Goal: Task Accomplishment & Management: Use online tool/utility

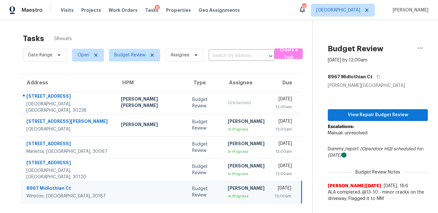
scroll to position [20, 0]
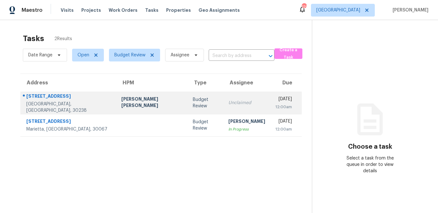
click at [126, 100] on div "[PERSON_NAME] [PERSON_NAME]" at bounding box center [151, 103] width 61 height 14
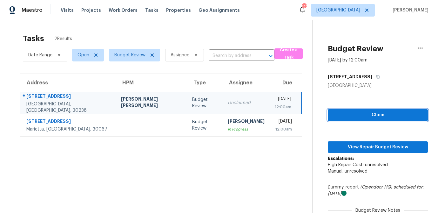
click at [348, 113] on span "Claim" at bounding box center [378, 115] width 90 height 8
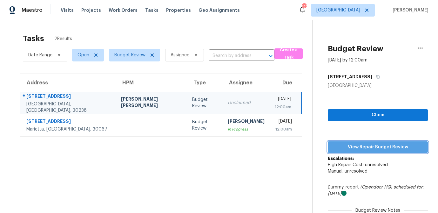
click at [348, 147] on span "View Repair Budget Review" at bounding box center [378, 147] width 90 height 8
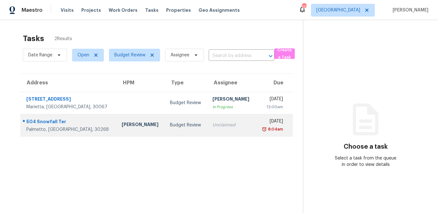
click at [130, 130] on td "Jaydon Entrekin" at bounding box center [141, 125] width 48 height 22
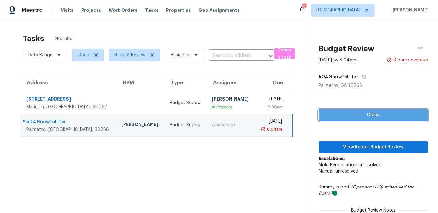
click at [350, 113] on span "Claim" at bounding box center [373, 115] width 99 height 8
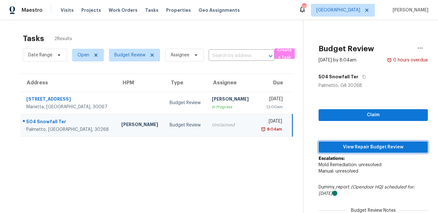
click at [357, 144] on span "View Repair Budget Review" at bounding box center [373, 147] width 99 height 8
